Goal: Task Accomplishment & Management: Use online tool/utility

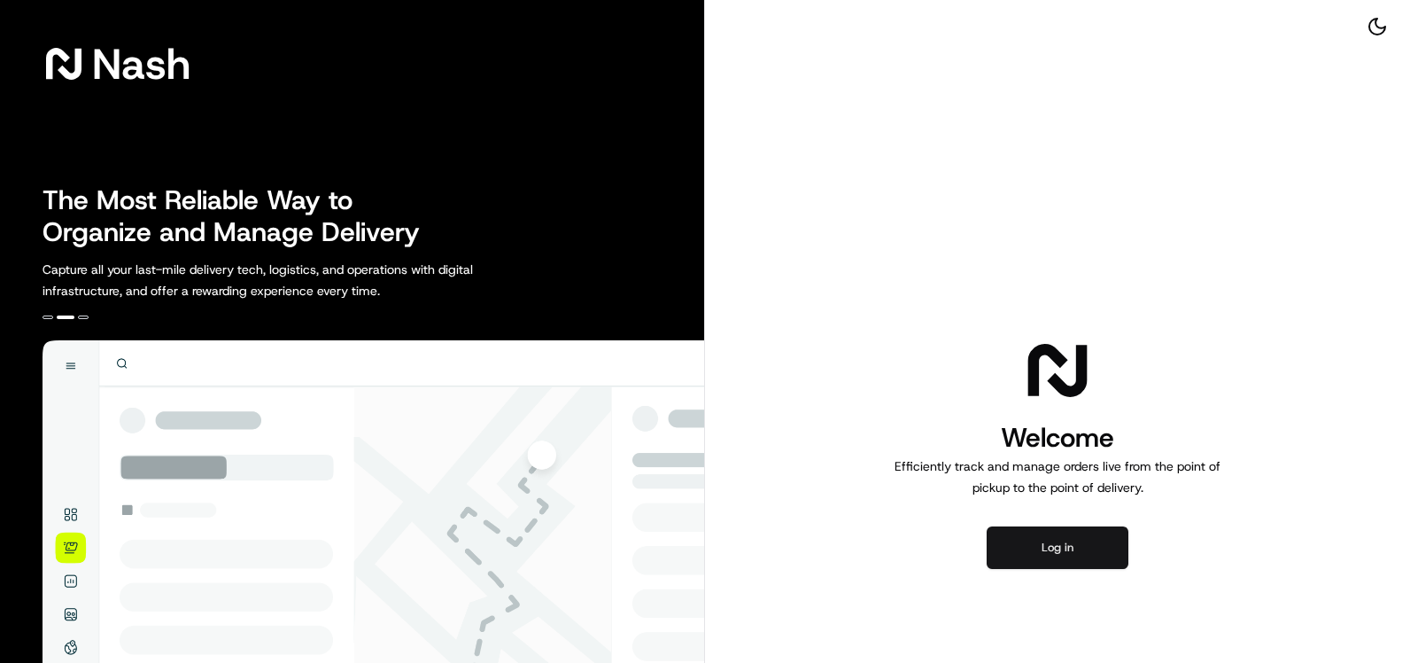
click at [1089, 564] on button "Log in" at bounding box center [1058, 547] width 142 height 43
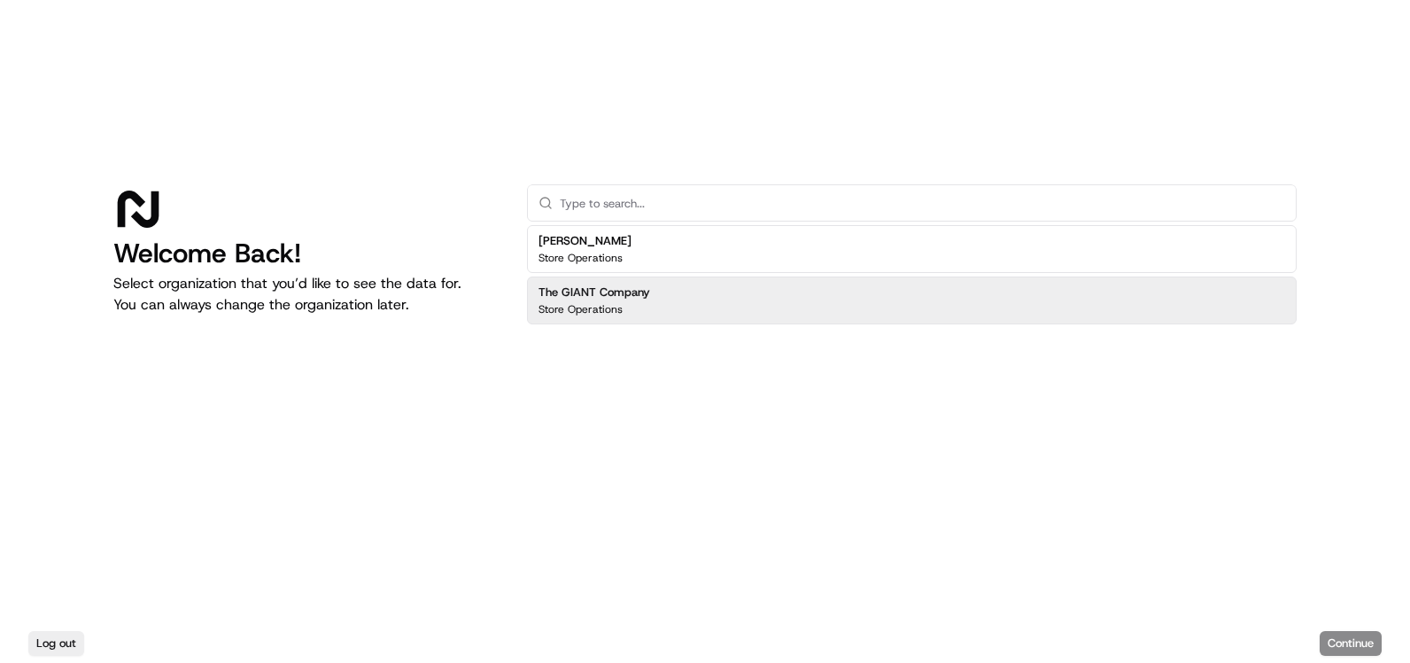
click at [594, 311] on p "Store Operations" at bounding box center [581, 309] width 84 height 14
click at [1359, 642] on button "Continue" at bounding box center [1351, 643] width 62 height 25
